Goal: Task Accomplishment & Management: Use online tool/utility

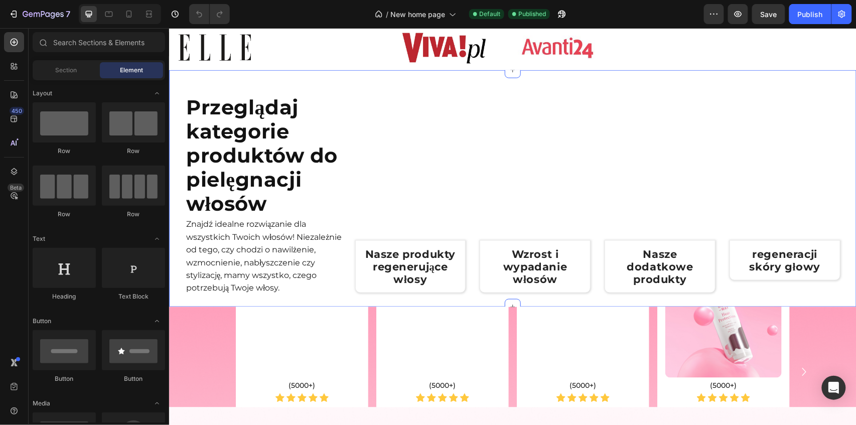
scroll to position [334, 0]
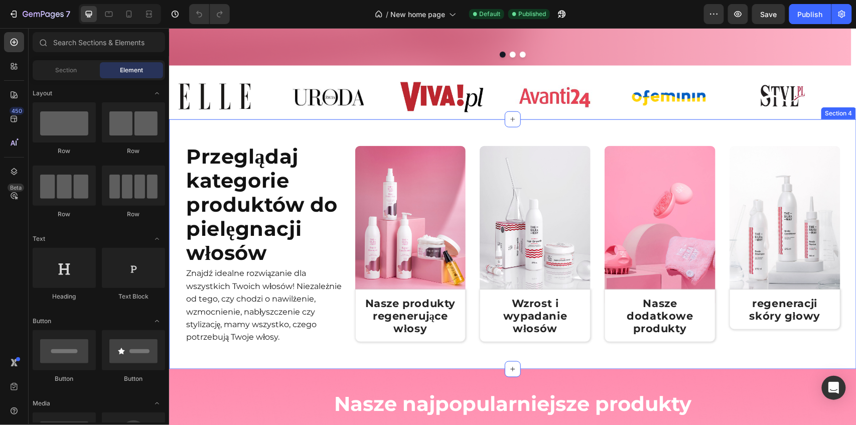
click at [176, 264] on div "Tysiące zadowolonych klientów Heading Image Przeglądaj kategorie produktów do p…" at bounding box center [512, 244] width 687 height 250
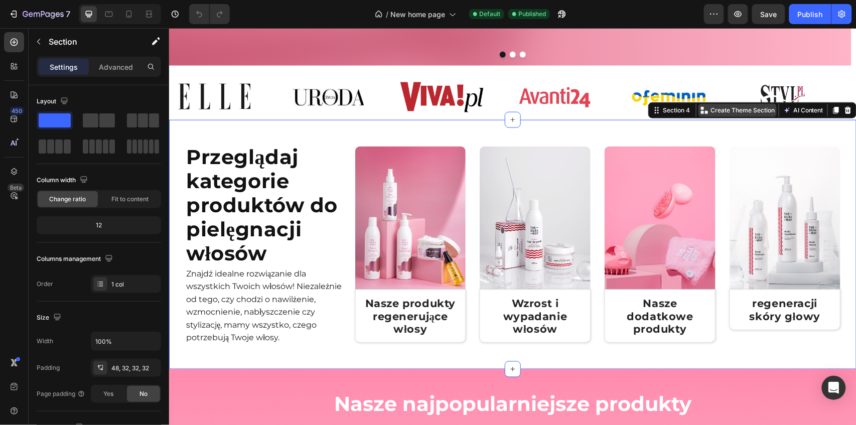
click at [715, 109] on p "Create Theme Section" at bounding box center [742, 109] width 64 height 9
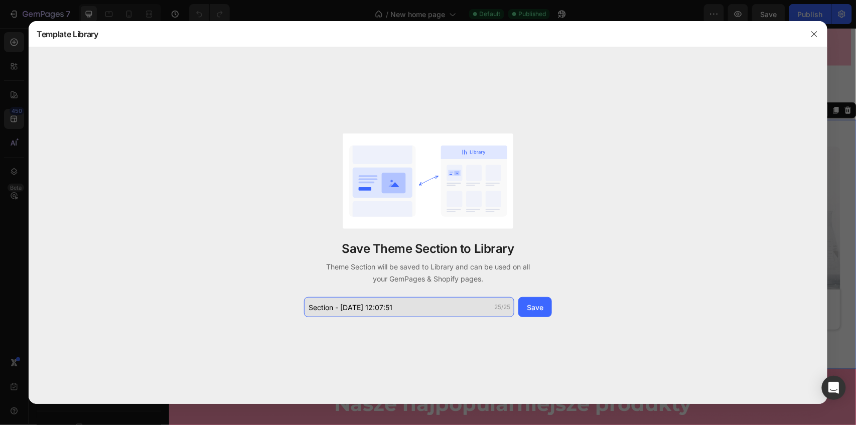
click at [411, 310] on input "Section - [DATE] 12:07:51" at bounding box center [409, 307] width 210 height 20
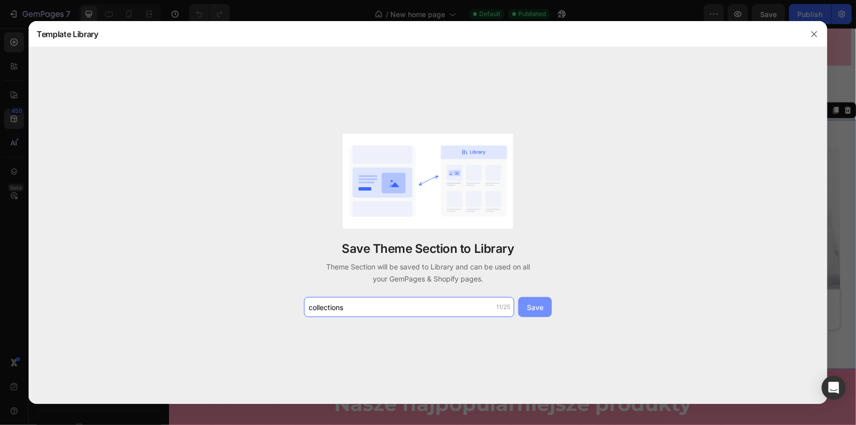
type input "collections"
click at [541, 308] on div "Save" at bounding box center [535, 307] width 17 height 11
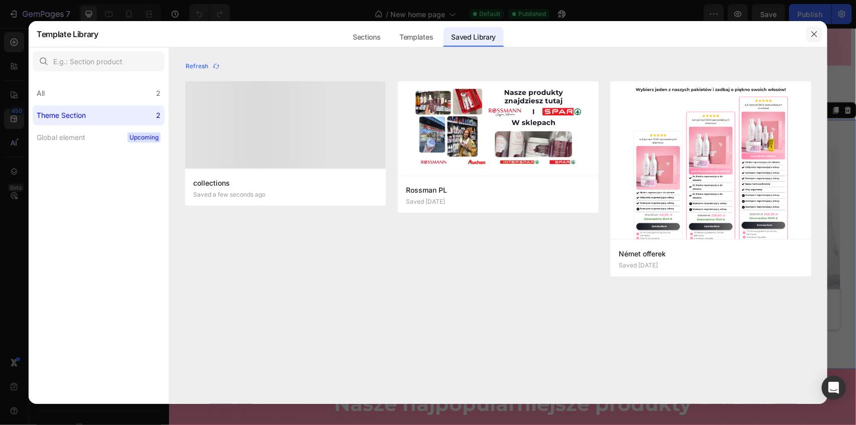
drag, startPoint x: 816, startPoint y: 37, endPoint x: 642, endPoint y: 9, distance: 175.8
click at [816, 37] on icon "button" at bounding box center [814, 34] width 8 height 8
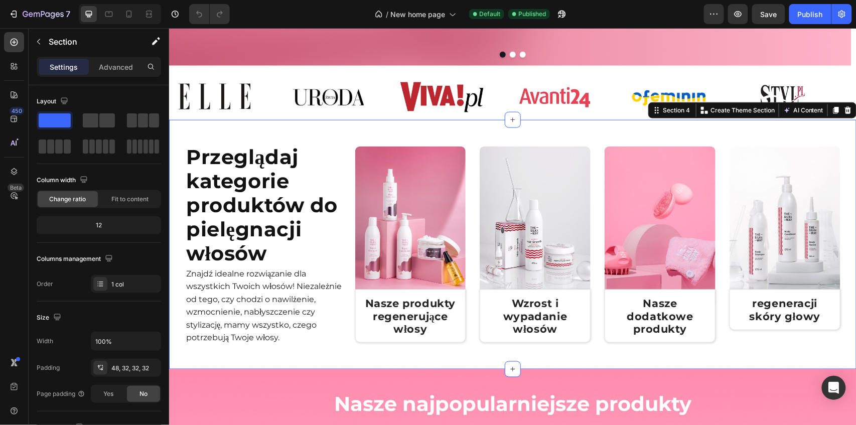
click at [337, 127] on div "Tysiące zadowolonych klientów Heading Image Przeglądaj kategorie produktów do p…" at bounding box center [512, 244] width 687 height 250
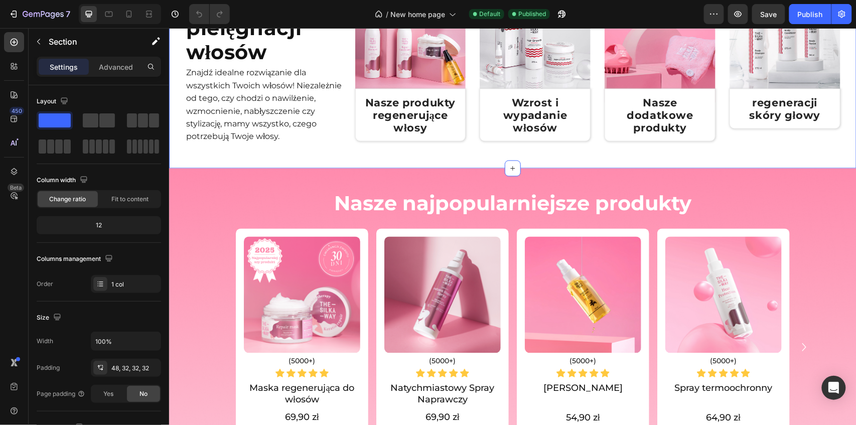
click at [193, 155] on div "Tysiące zadowolonych klientów Heading Image Przeglądaj kategorie produktów do p…" at bounding box center [512, 43] width 687 height 250
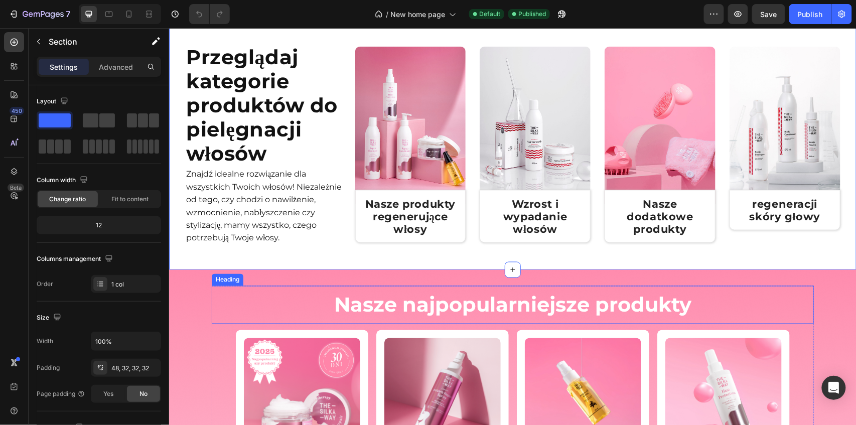
scroll to position [392, 0]
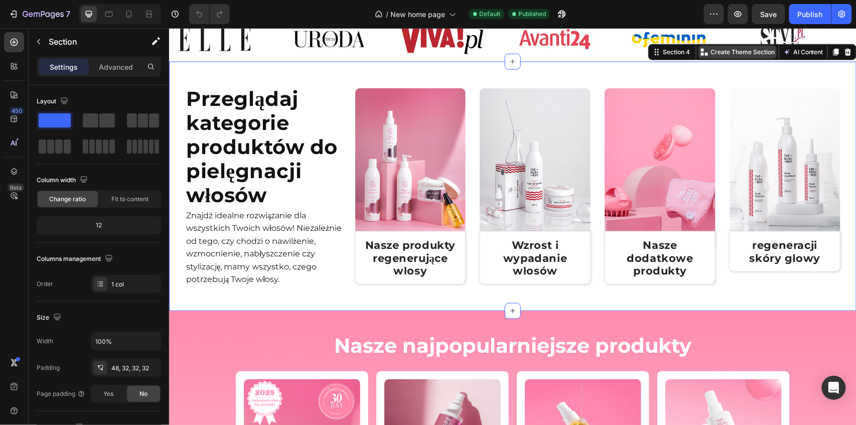
click at [726, 51] on p "Create Theme Section" at bounding box center [742, 51] width 64 height 9
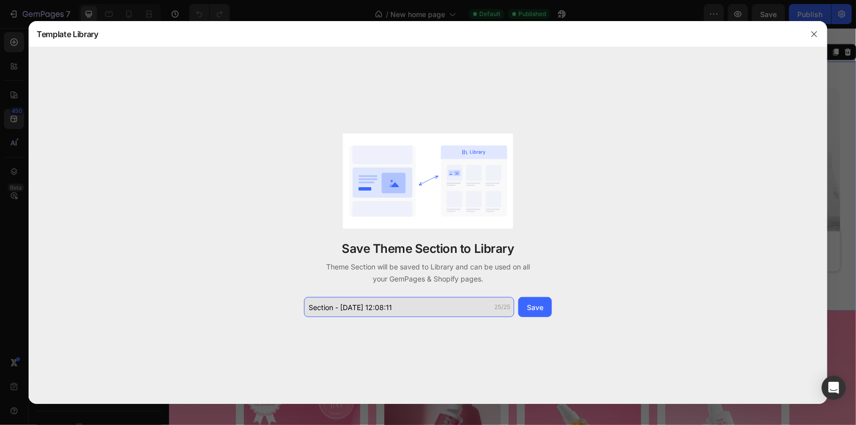
click at [399, 310] on input "Section - [DATE] 12:08:11" at bounding box center [409, 307] width 210 height 20
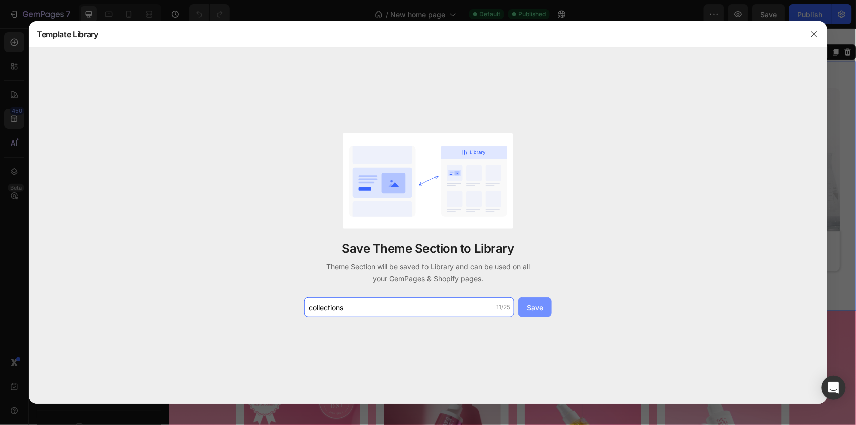
type input "collections"
click at [543, 312] on button "Save" at bounding box center [535, 307] width 34 height 20
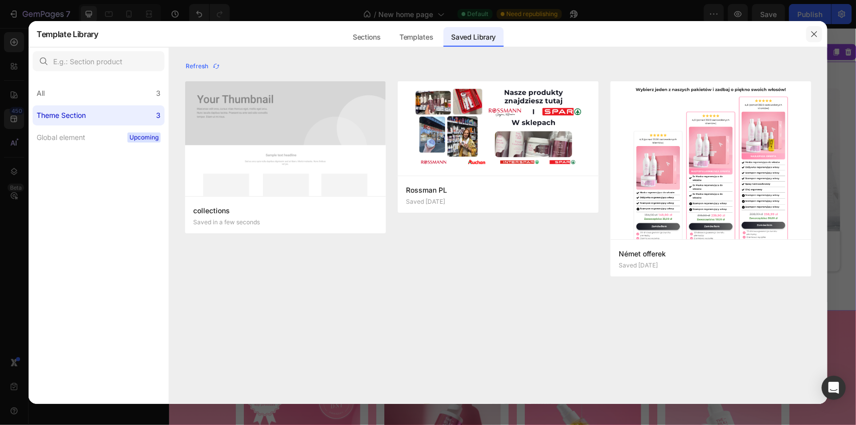
click at [813, 37] on icon "button" at bounding box center [814, 34] width 8 height 8
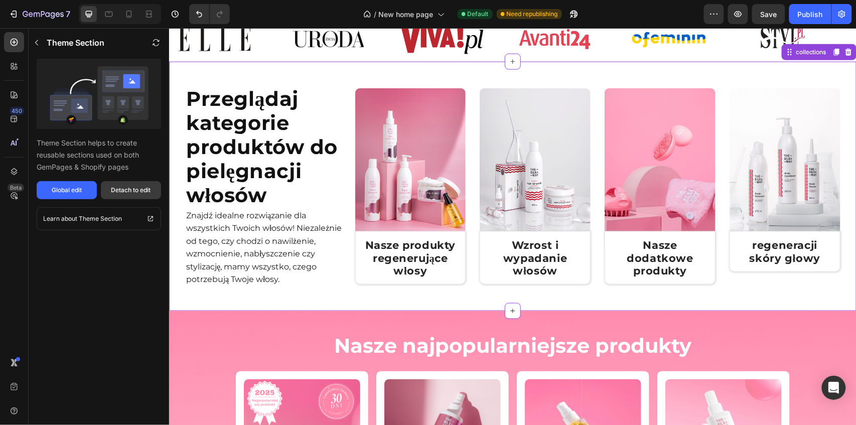
click at [133, 188] on div "Detach to edit" at bounding box center [131, 190] width 40 height 9
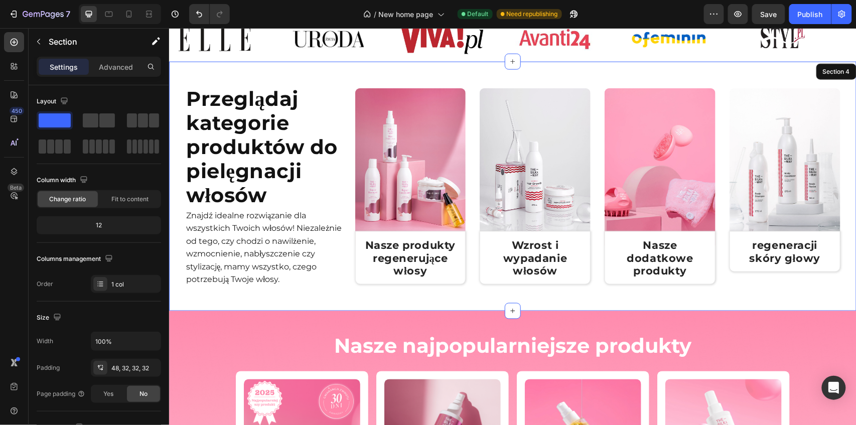
click at [175, 78] on div "Tysiące zadowolonych klientów Heading Image Przeglądaj kategorie produktów do p…" at bounding box center [512, 186] width 687 height 250
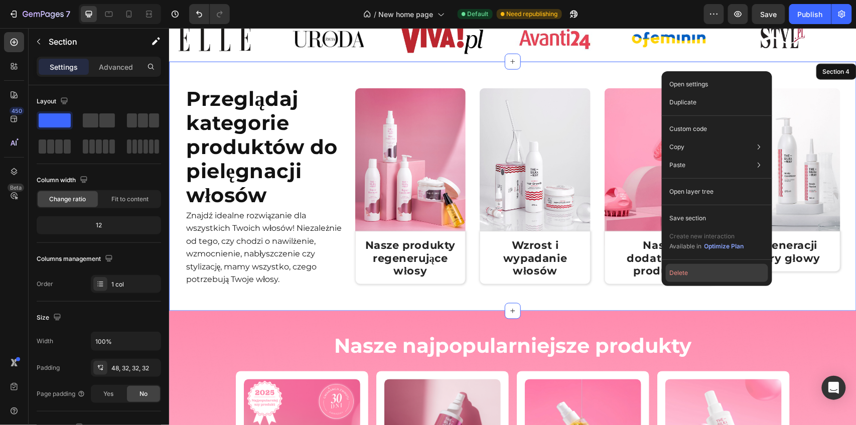
click at [690, 272] on button "Delete" at bounding box center [717, 273] width 102 height 18
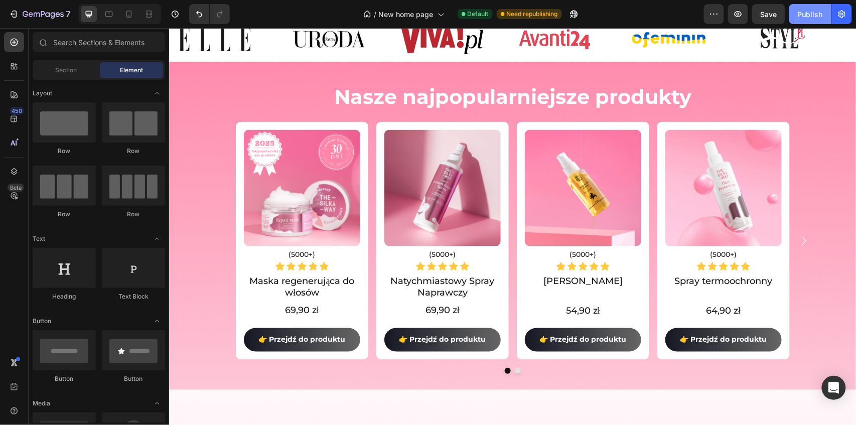
click at [809, 17] on div "Publish" at bounding box center [809, 14] width 25 height 11
click at [804, 15] on div "Publish" at bounding box center [809, 14] width 25 height 11
